Goal: Information Seeking & Learning: Learn about a topic

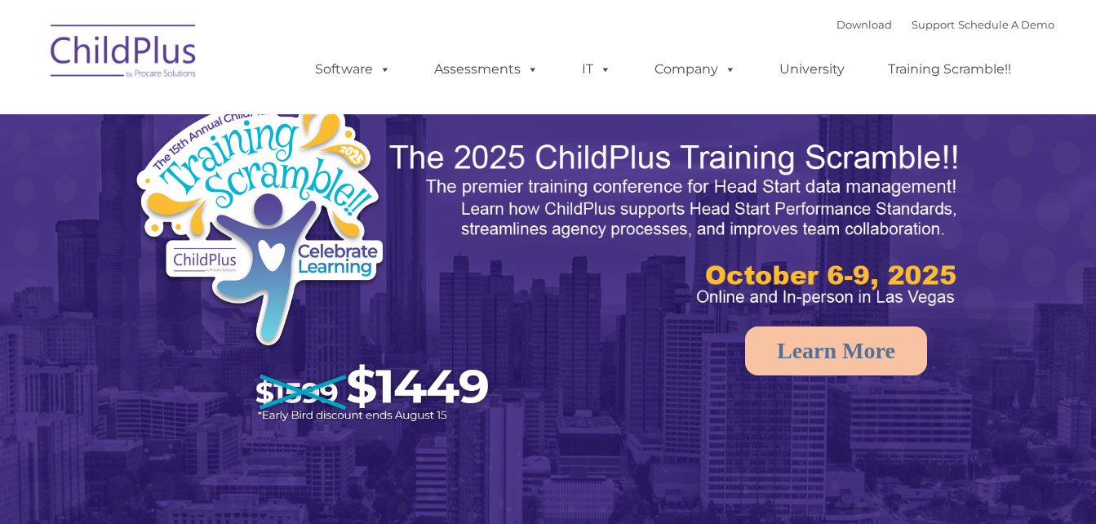
select select "MEDIUM"
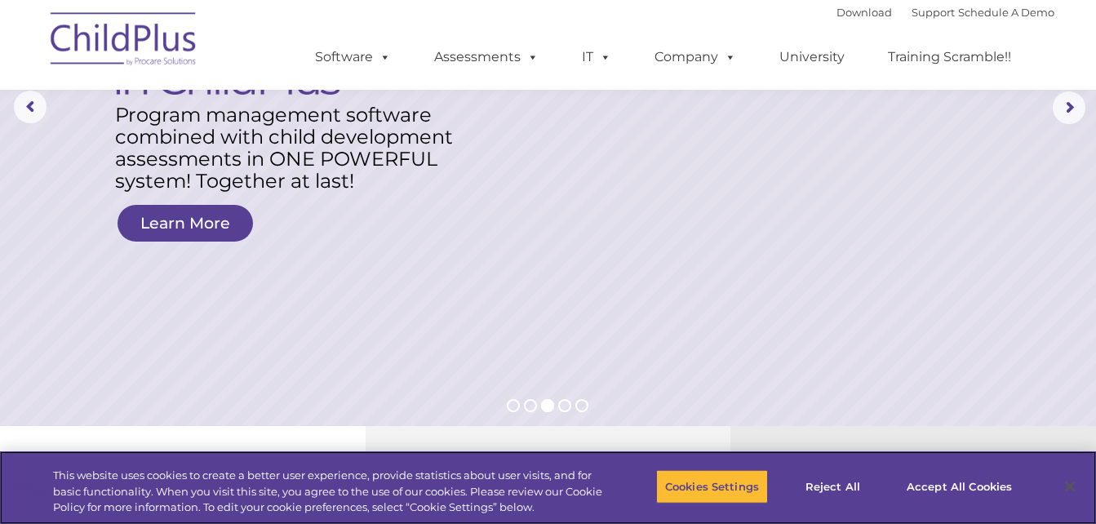
scroll to position [4, 0]
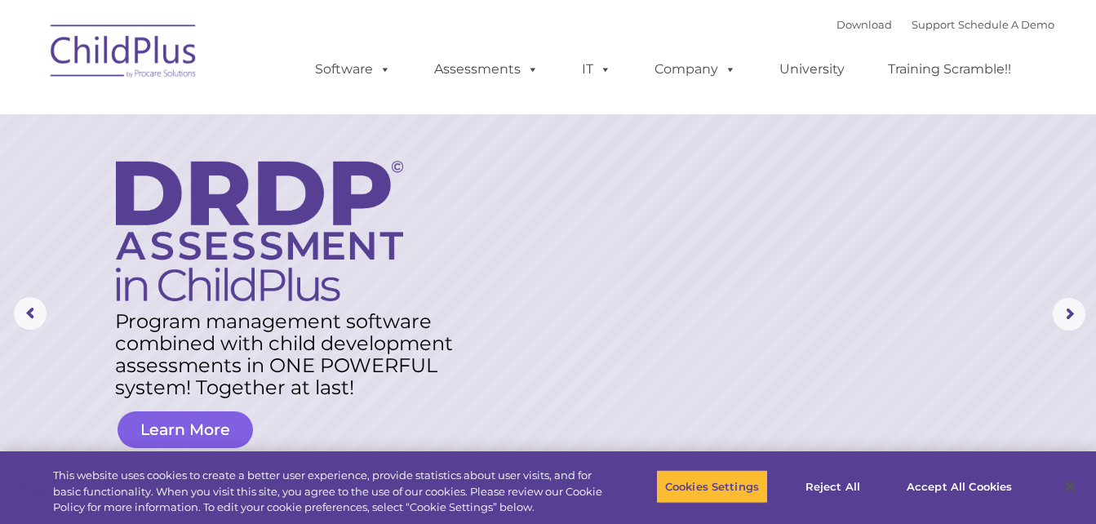
click at [217, 429] on link "Learn More" at bounding box center [185, 429] width 135 height 37
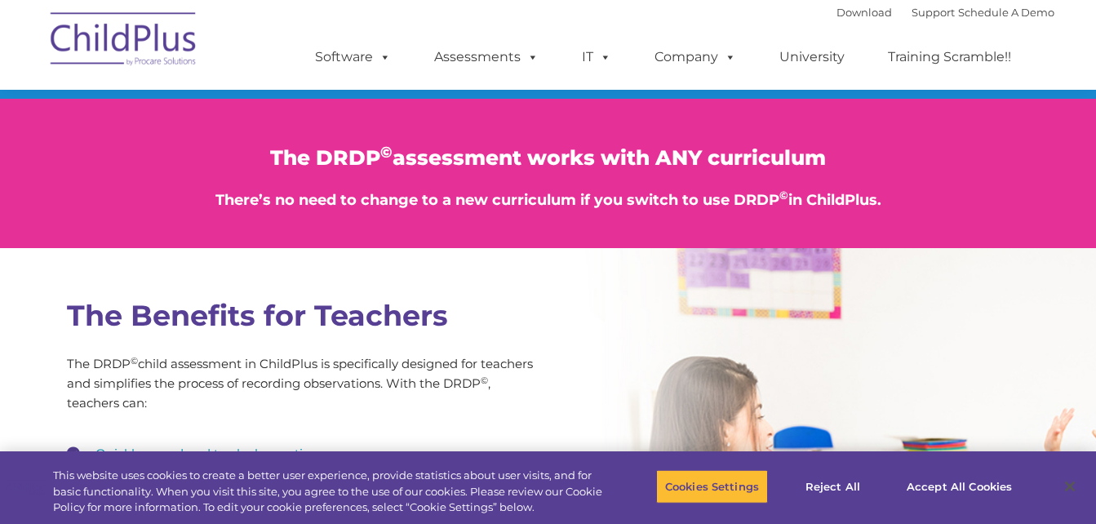
scroll to position [1964, 0]
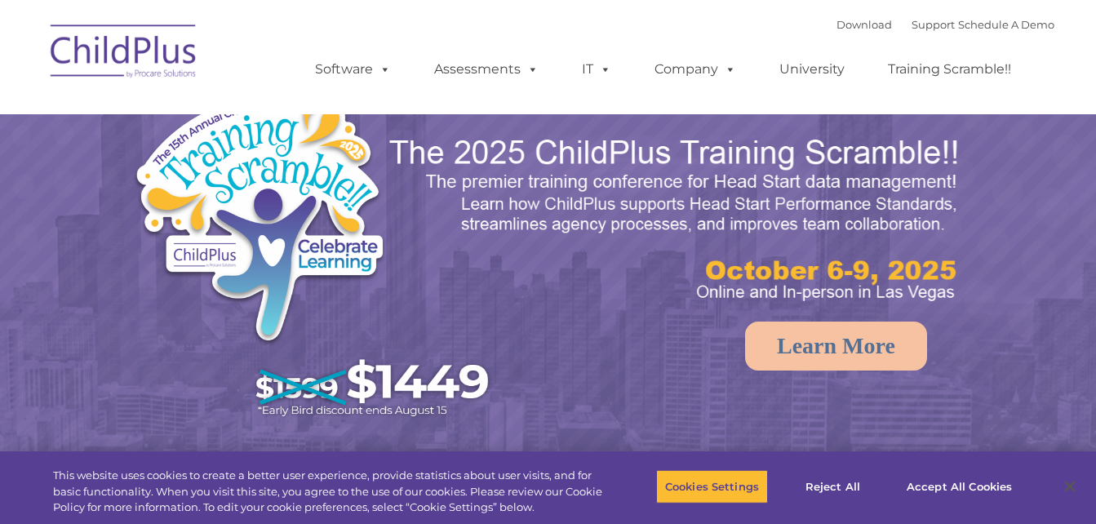
select select "MEDIUM"
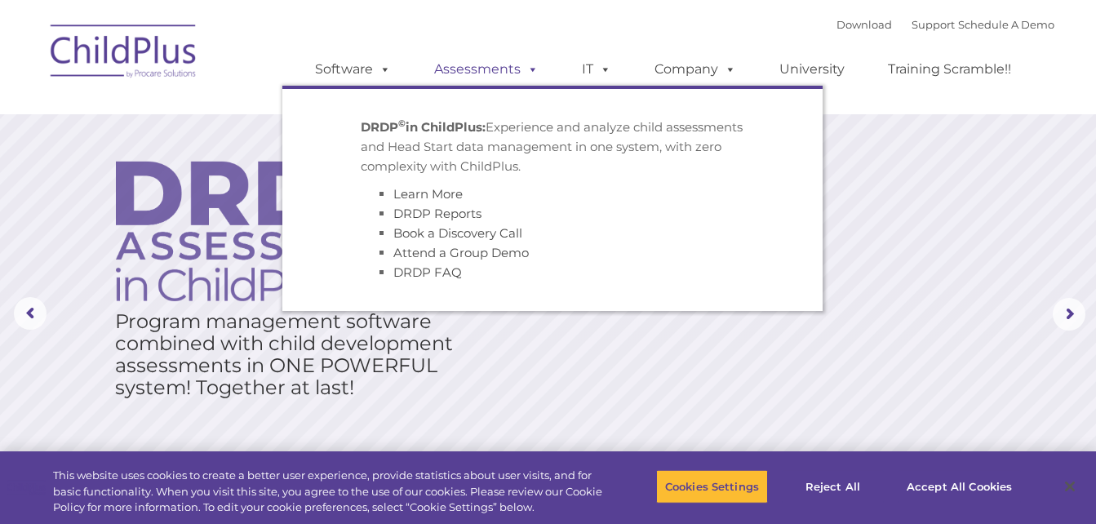
click at [504, 74] on link "Assessments" at bounding box center [486, 69] width 137 height 33
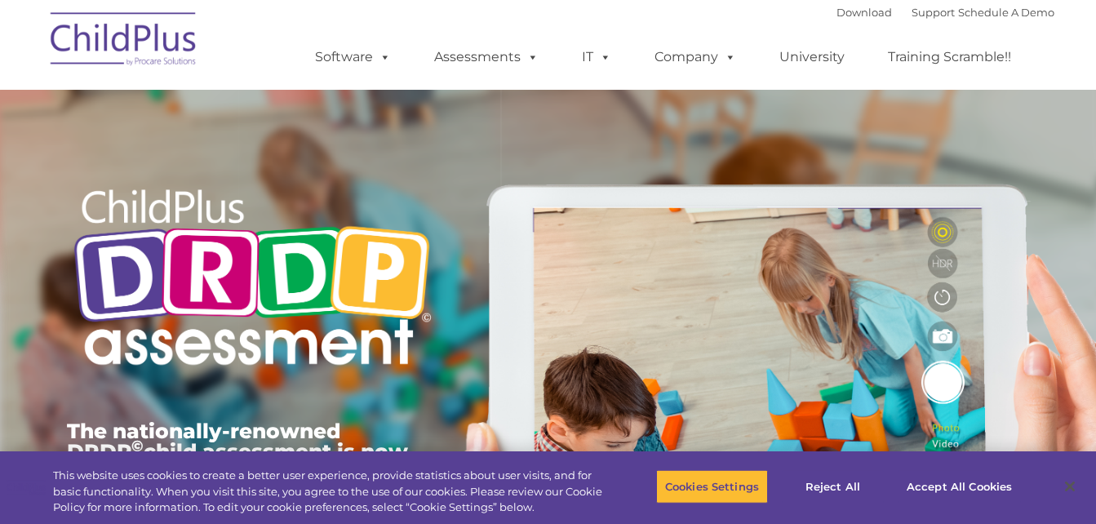
click at [153, 49] on img at bounding box center [123, 42] width 163 height 82
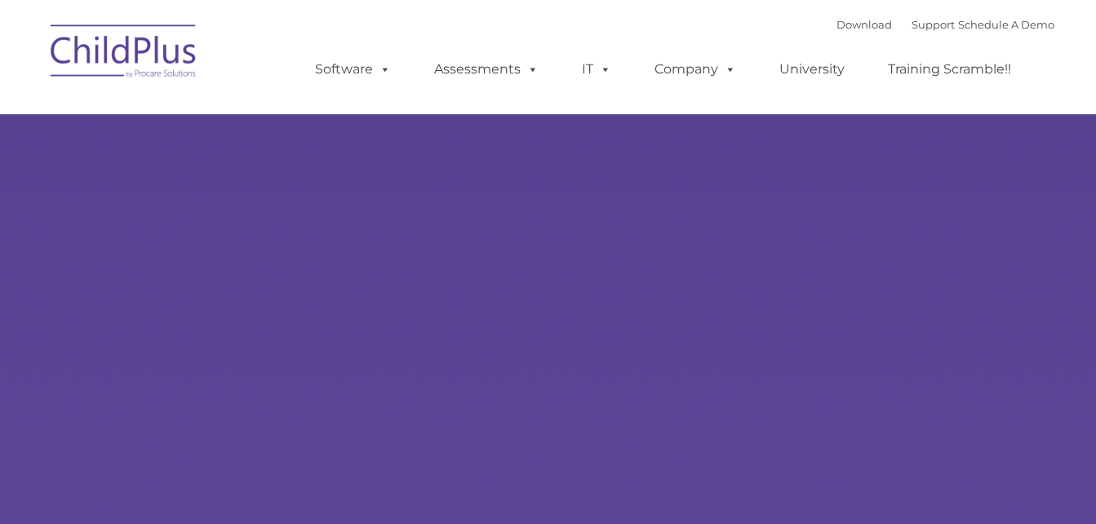
type input ""
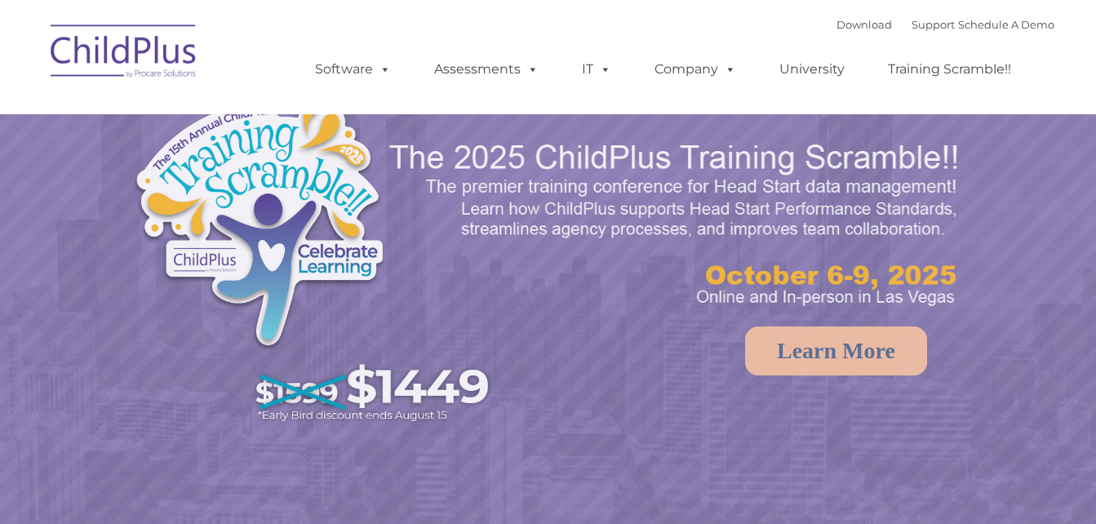
select select "MEDIUM"
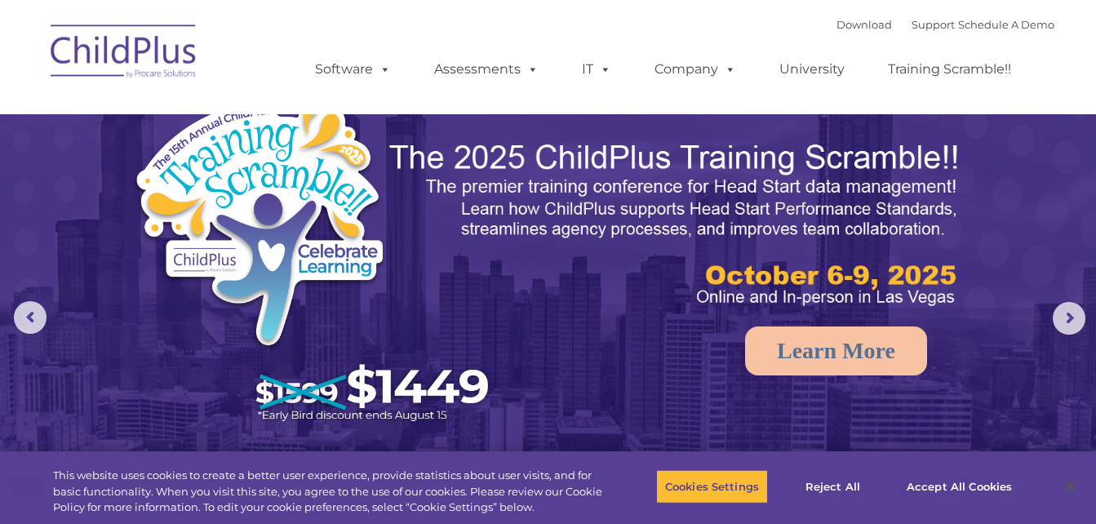
click at [153, 49] on img at bounding box center [123, 54] width 163 height 82
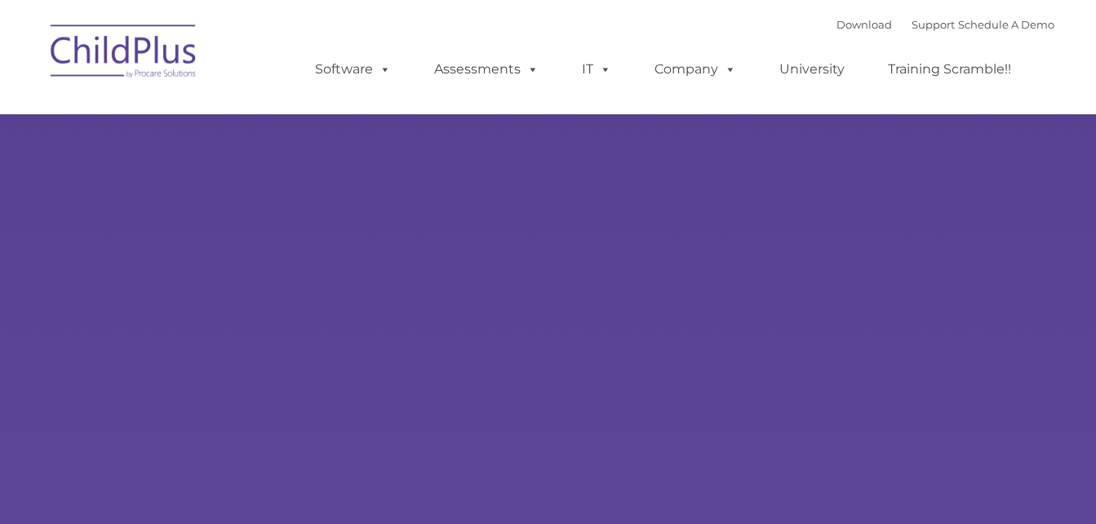
type input ""
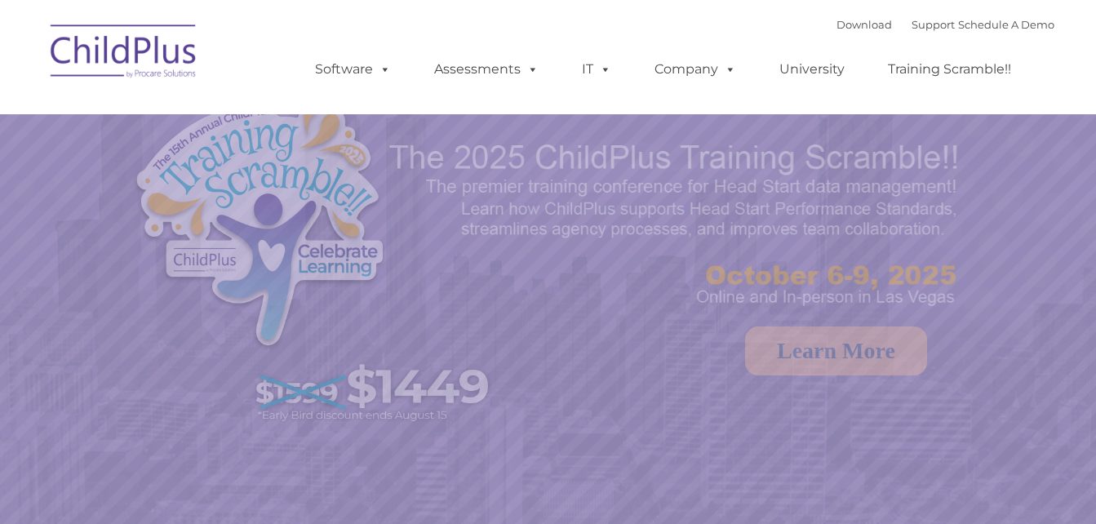
select select "MEDIUM"
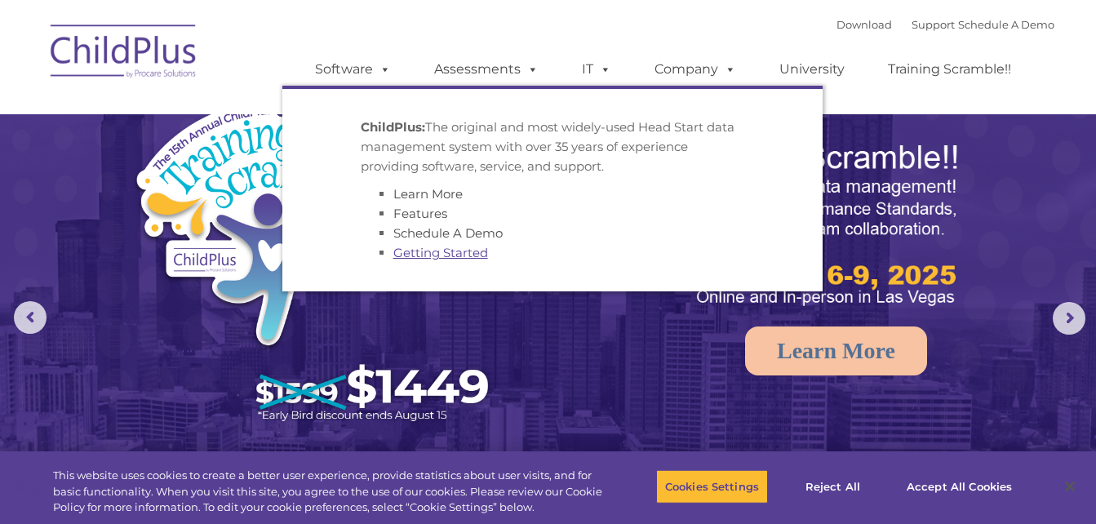
click at [453, 249] on link "Getting Started" at bounding box center [440, 253] width 95 height 16
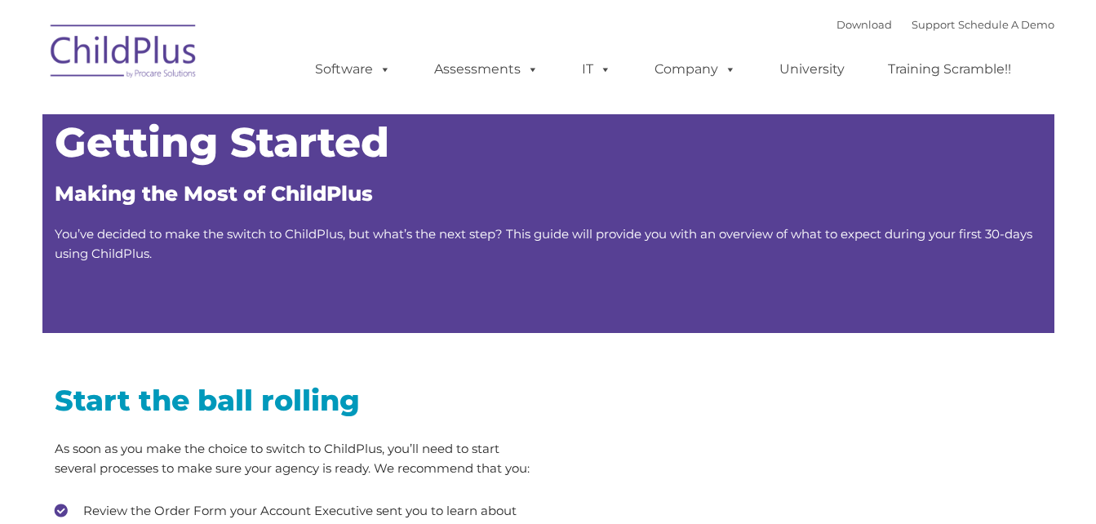
type input ""
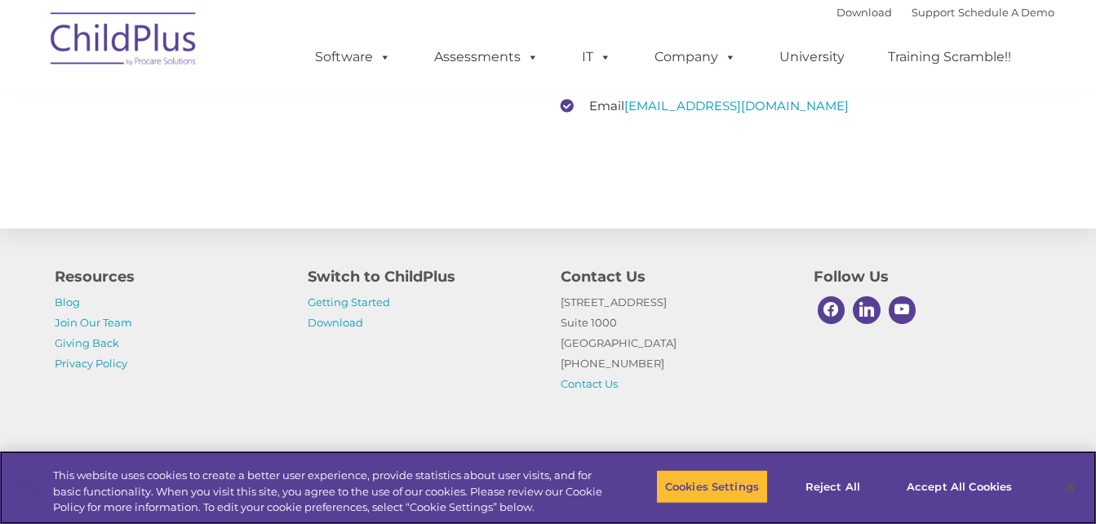
scroll to position [2624, 0]
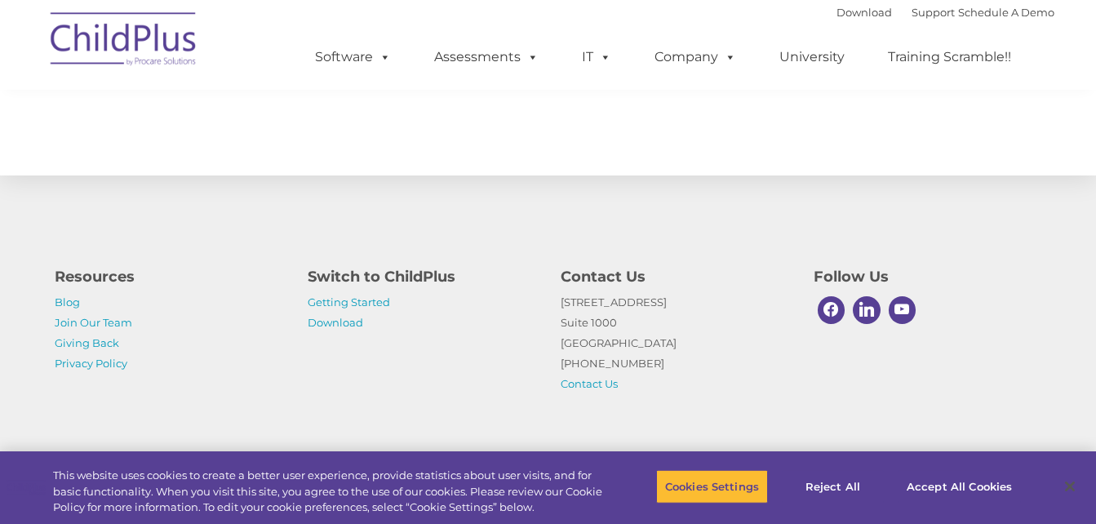
click at [433, 284] on h4 "Switch to ChildPlus" at bounding box center [422, 276] width 228 height 23
click at [330, 323] on link "Download" at bounding box center [335, 322] width 55 height 13
click at [381, 300] on link "Getting Started" at bounding box center [349, 301] width 82 height 13
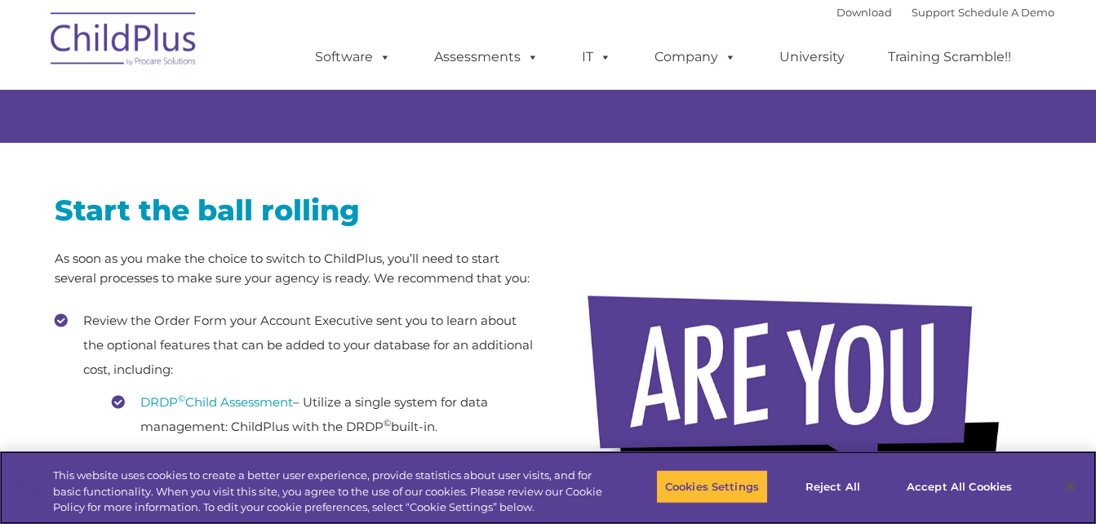
scroll to position [158, 0]
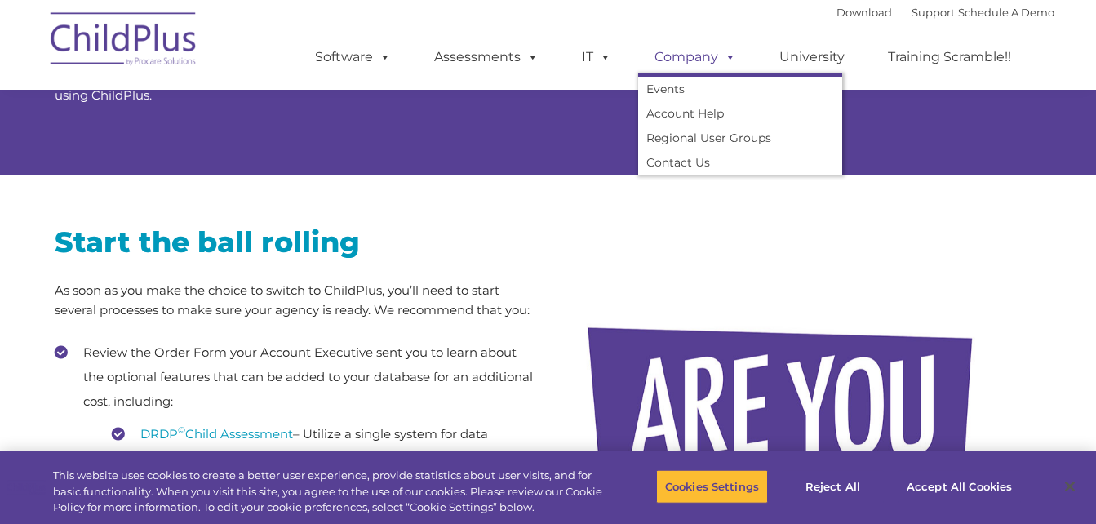
click at [697, 58] on link "Company" at bounding box center [695, 57] width 114 height 33
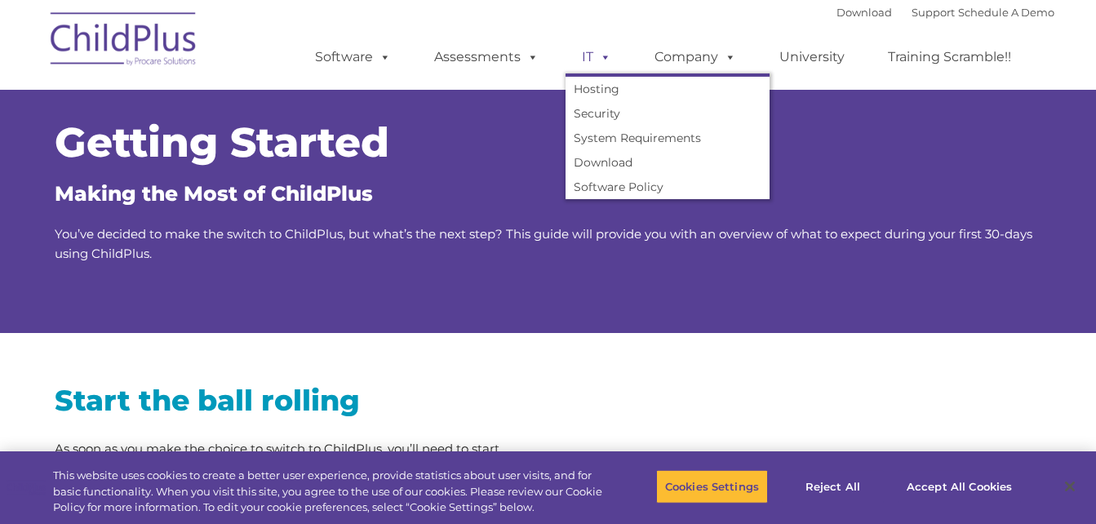
click at [592, 65] on link "IT" at bounding box center [597, 57] width 62 height 33
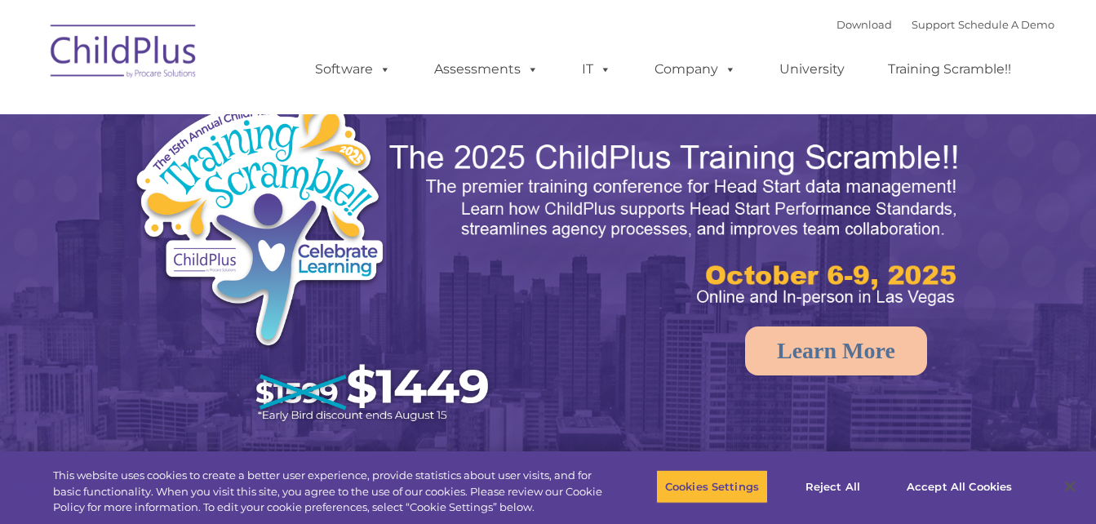
select select "MEDIUM"
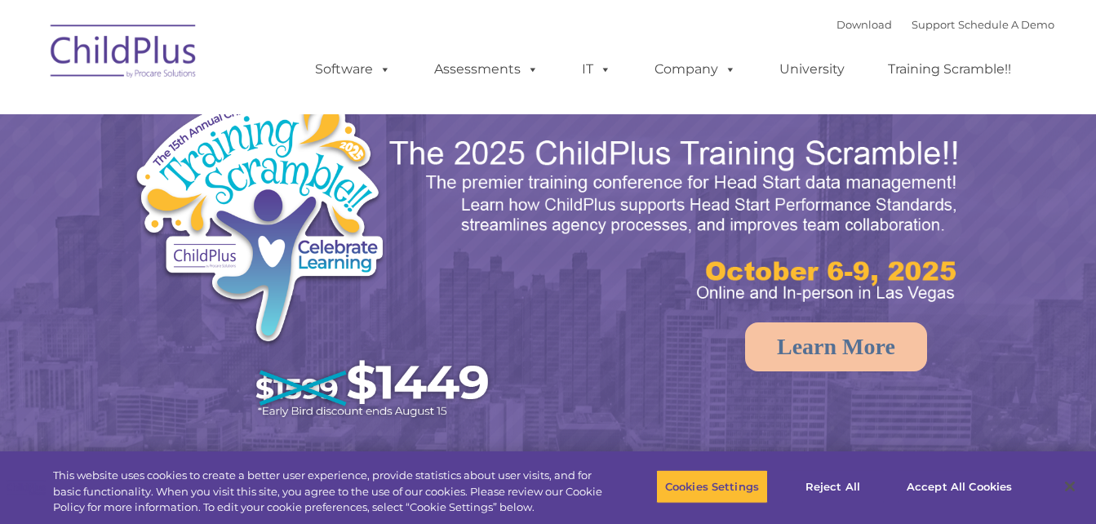
select select "MEDIUM"
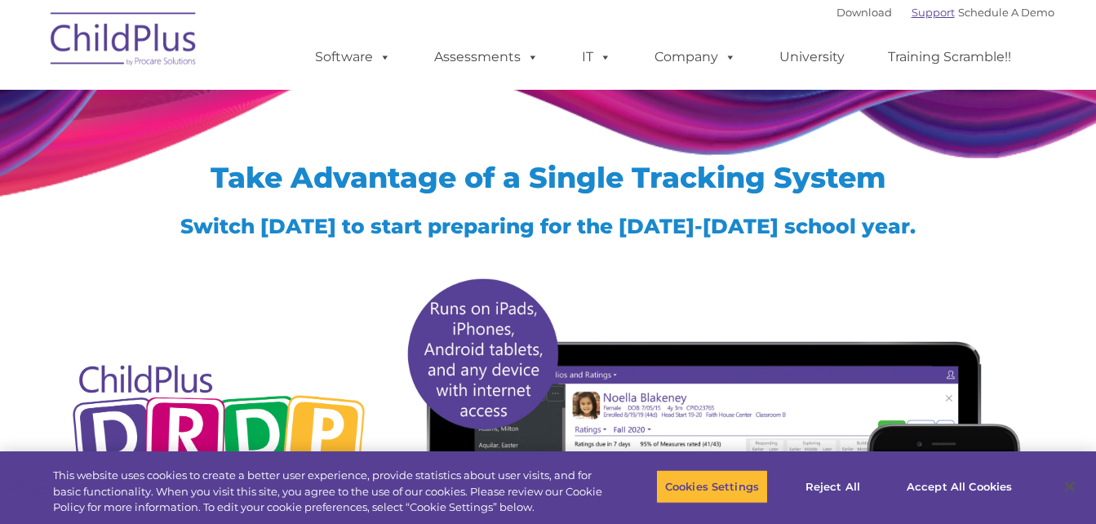
click at [917, 8] on link "Support" at bounding box center [933, 12] width 43 height 13
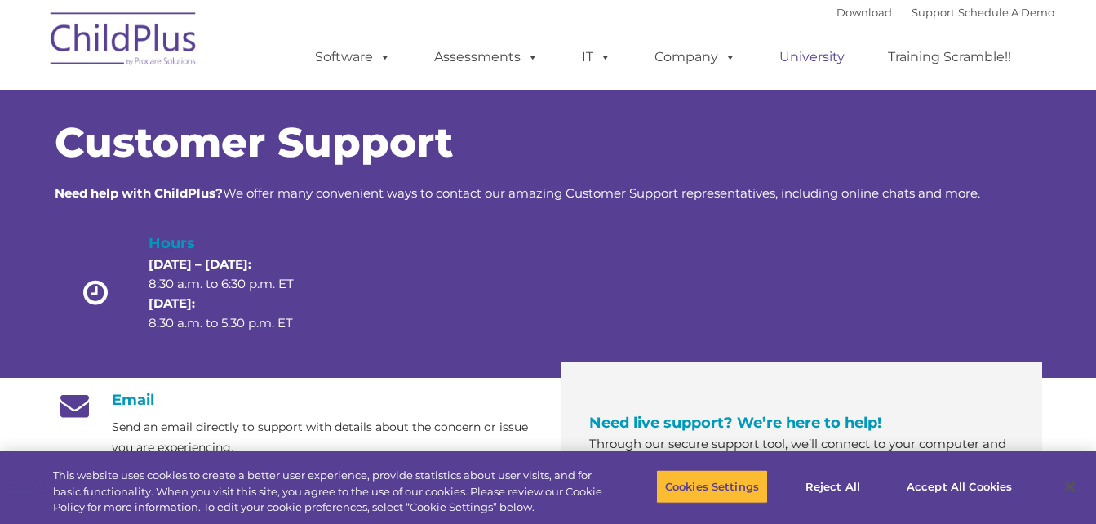
click at [796, 50] on link "University" at bounding box center [812, 57] width 98 height 33
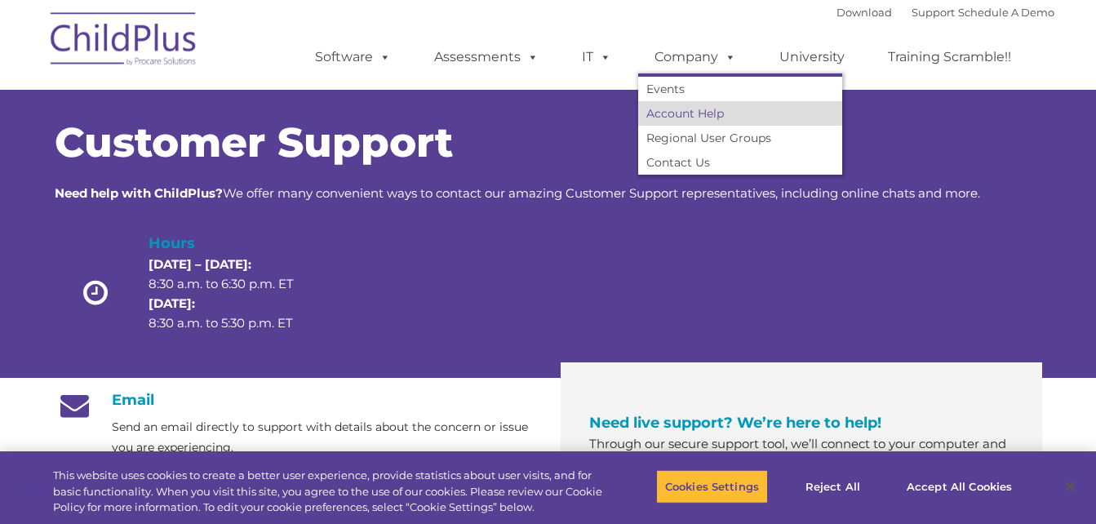
click at [685, 110] on link "Account Help" at bounding box center [740, 113] width 204 height 24
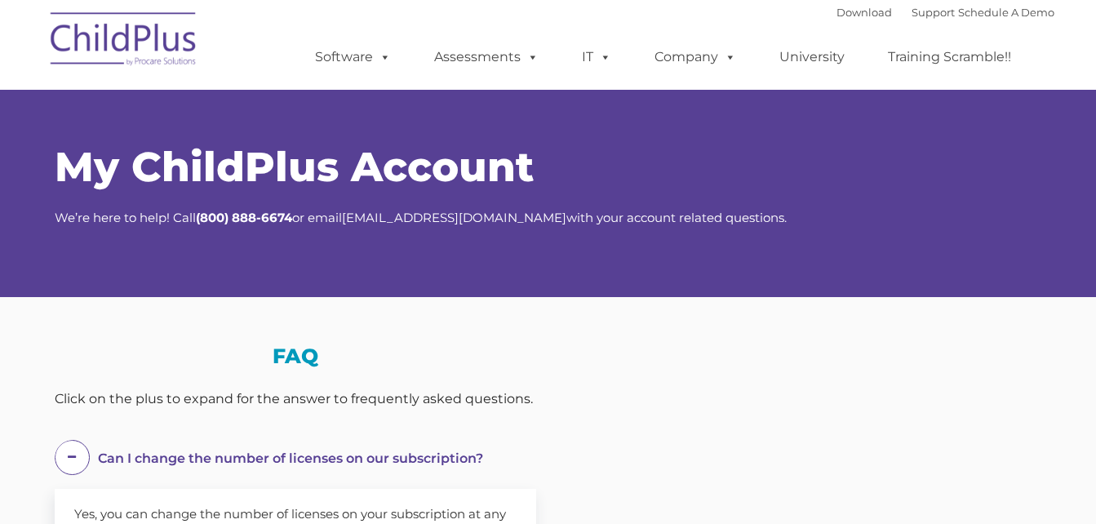
select select "MEDIUM"
